Goal: Task Accomplishment & Management: Use online tool/utility

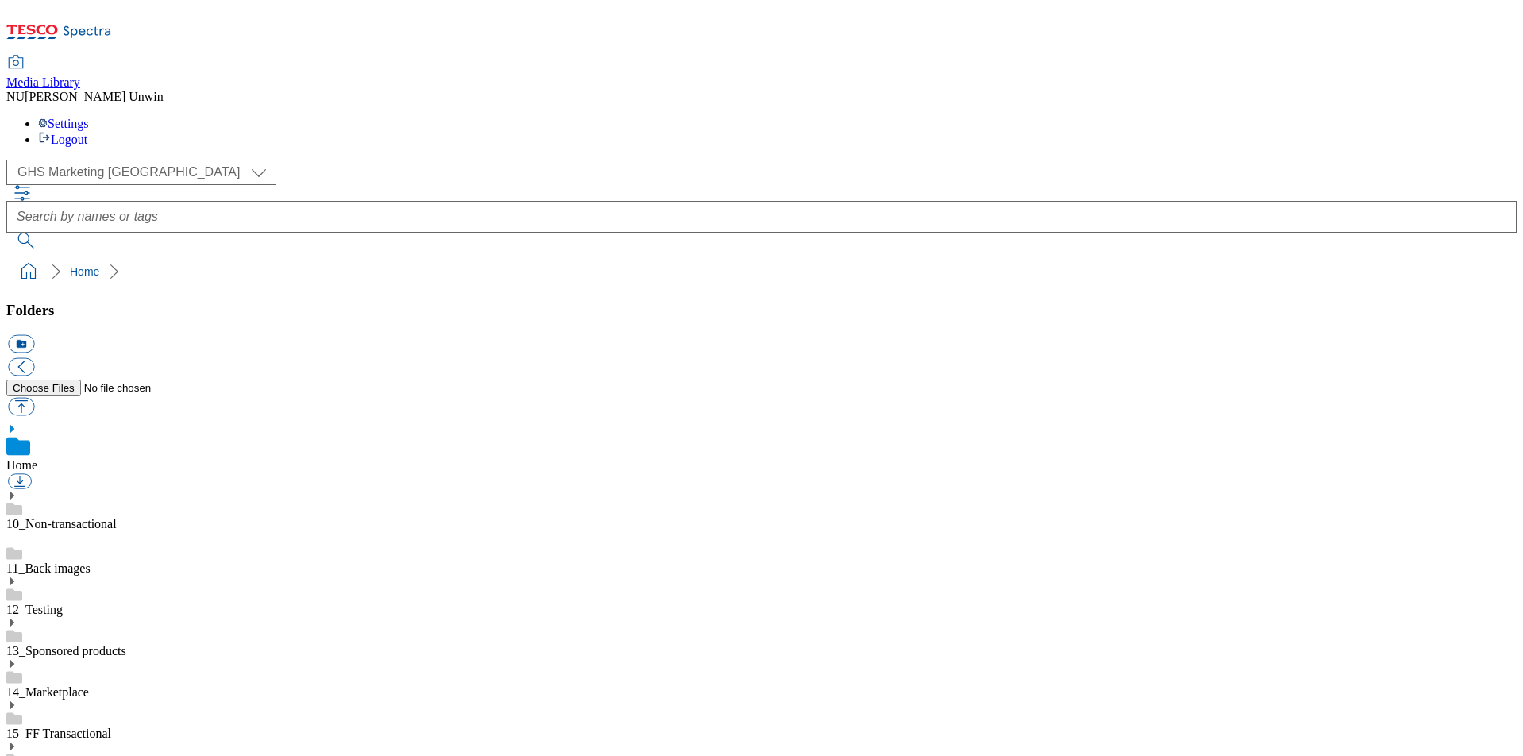
scroll to position [10, 0]
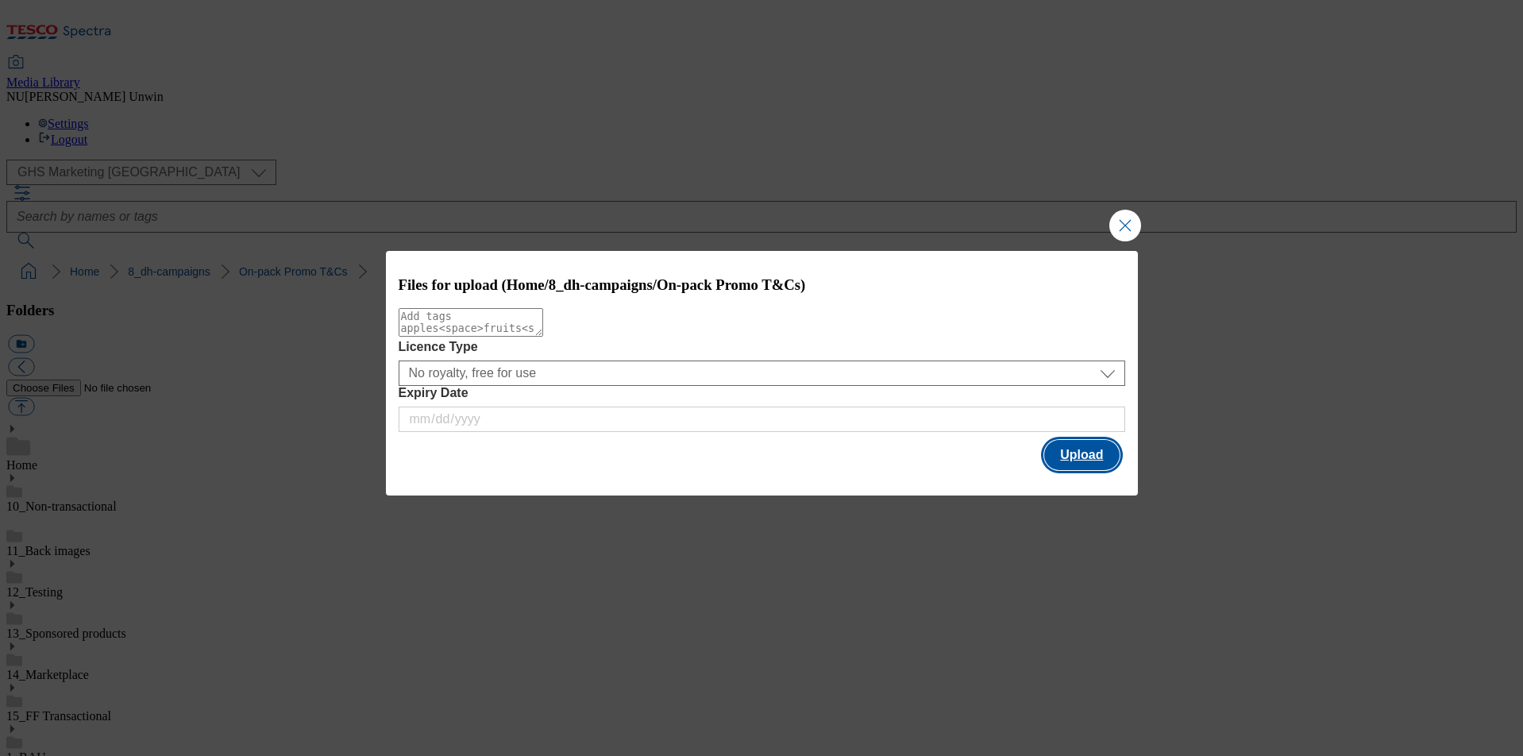
click at [1086, 457] on button "Upload" at bounding box center [1081, 455] width 75 height 30
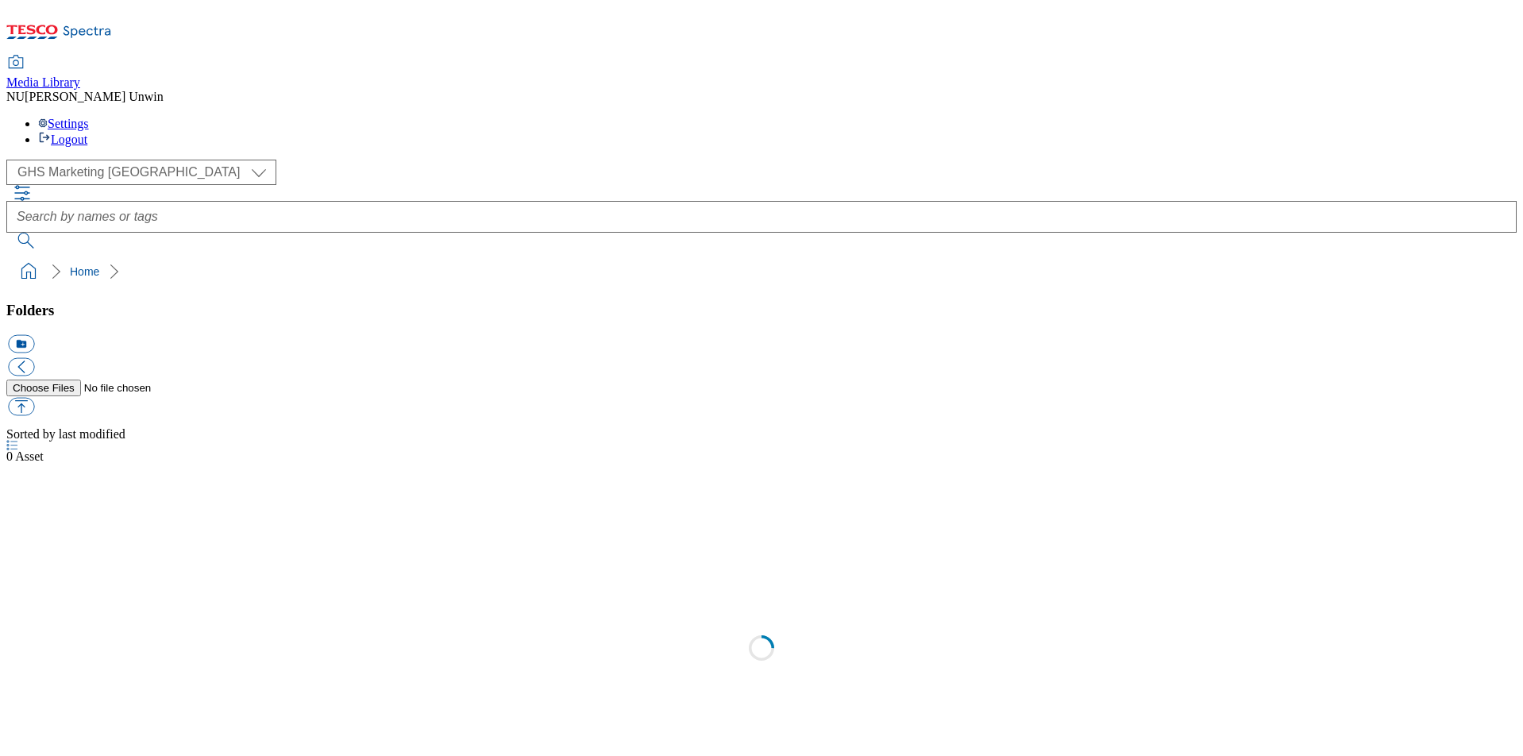
select select "flare-ghs-mktg"
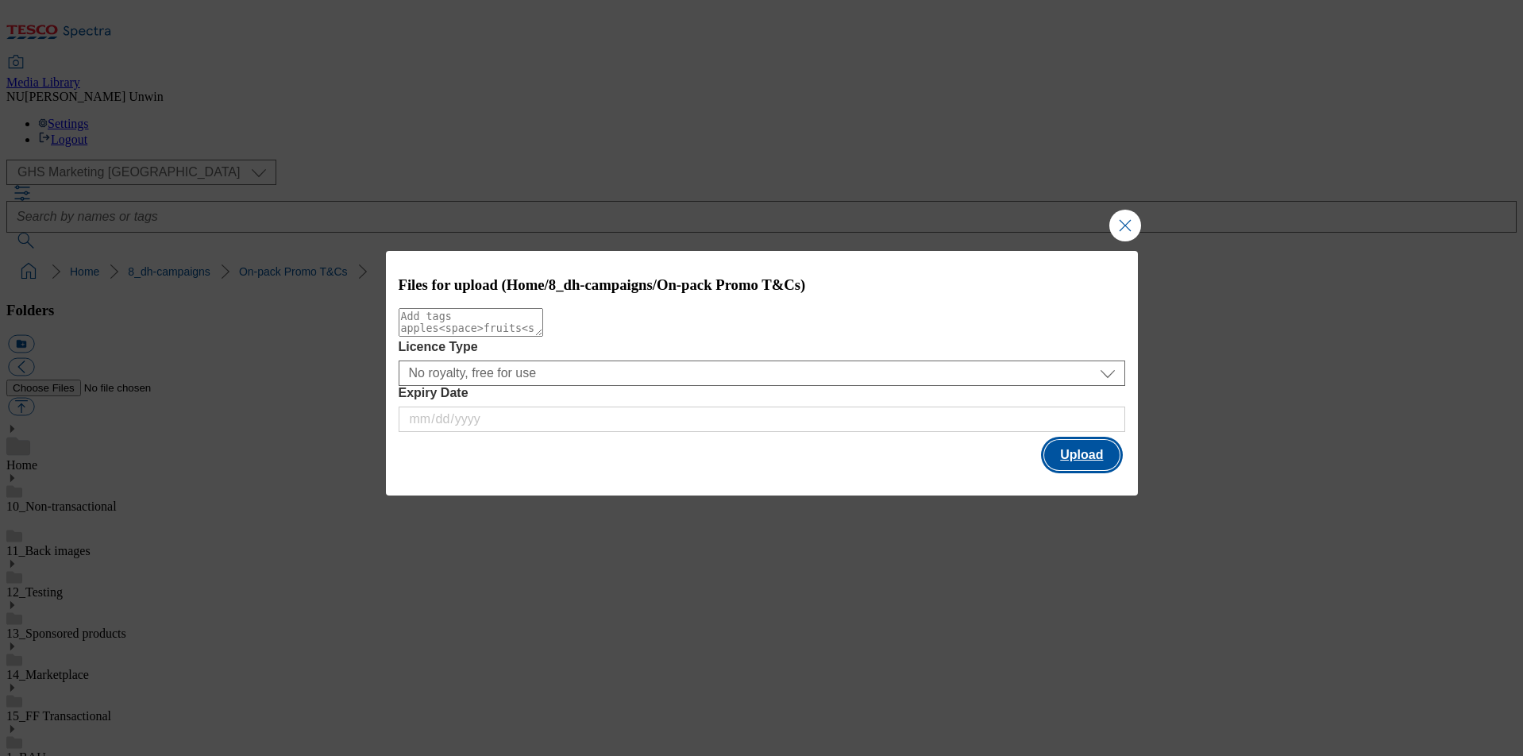
click at [1075, 457] on button "Upload" at bounding box center [1081, 455] width 75 height 30
